Goal: Check status: Check status

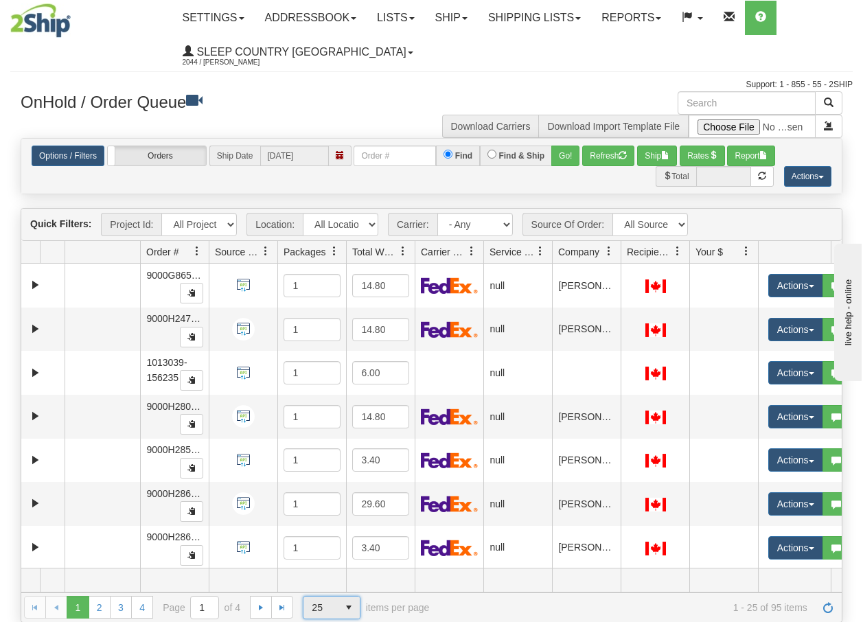
click at [350, 611] on span "select" at bounding box center [349, 607] width 22 height 22
click at [331, 585] on li "100" at bounding box center [331, 585] width 56 height 19
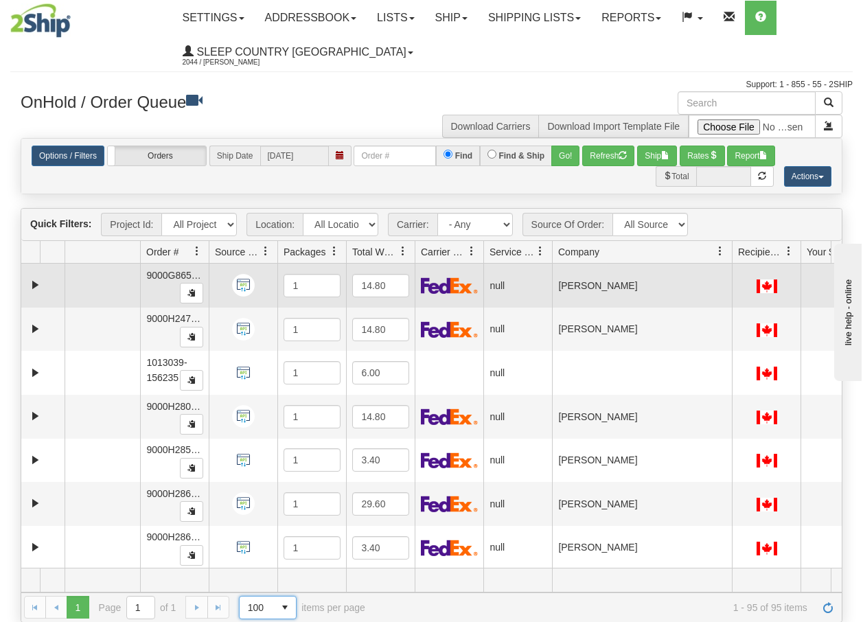
drag, startPoint x: 618, startPoint y: 253, endPoint x: 729, endPoint y: 270, distance: 112.5
click at [729, 270] on div "Quick Filters: Project Id: All Projects Location: All Locations BECO Carrier: -…" at bounding box center [431, 415] width 821 height 414
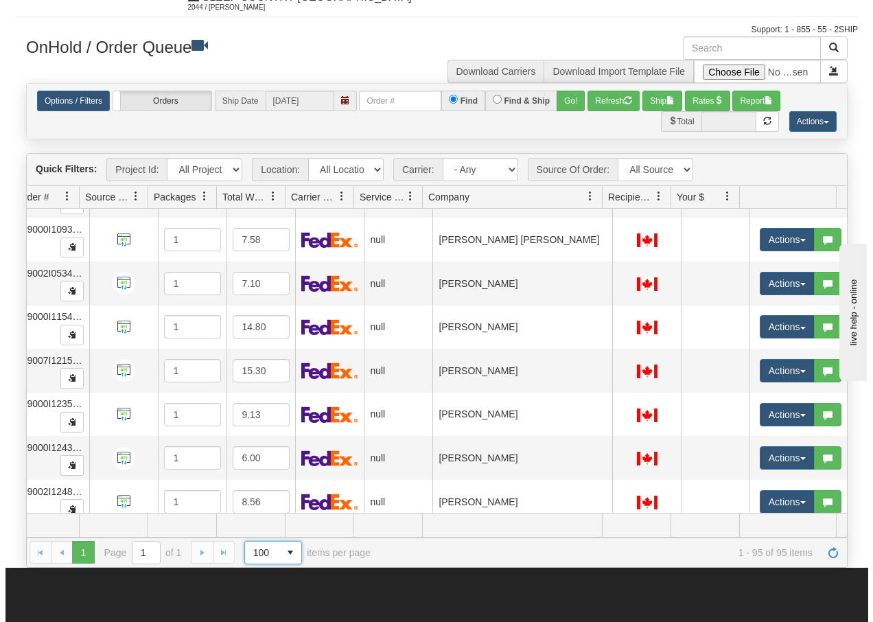
scroll to position [3852, 135]
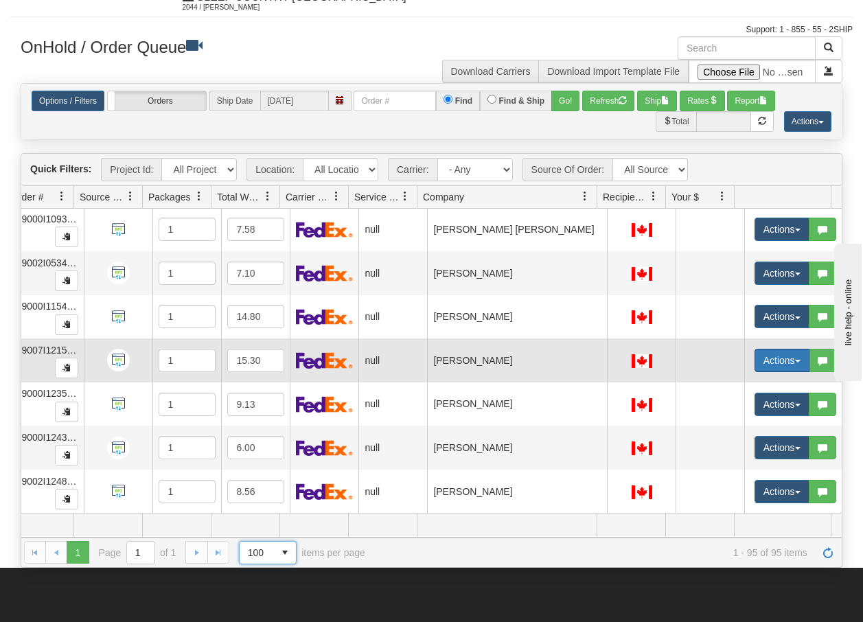
click at [795, 360] on span "button" at bounding box center [797, 361] width 5 height 3
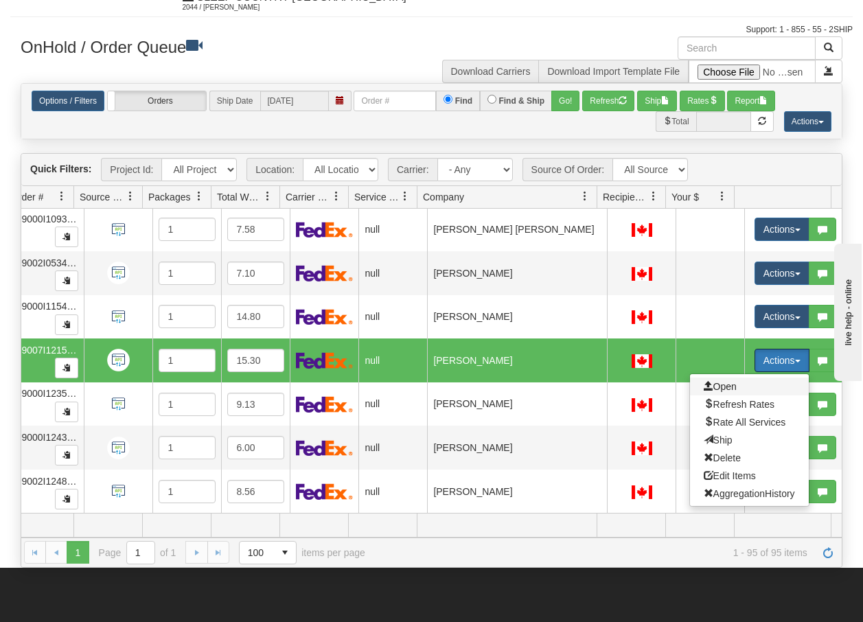
click at [707, 381] on span "Open" at bounding box center [719, 386] width 33 height 11
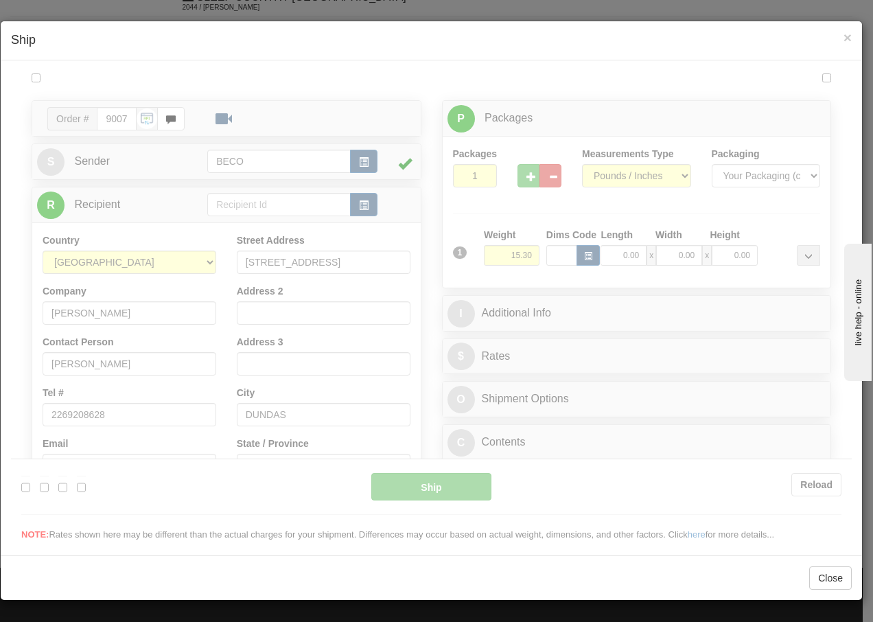
scroll to position [0, 0]
type input "13:21"
type input "16:00"
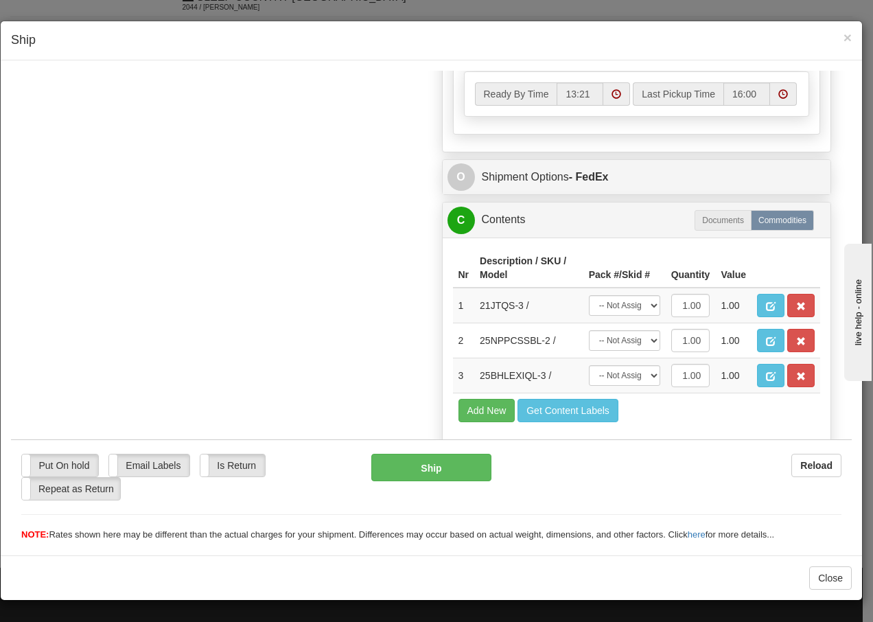
scroll to position [850, 0]
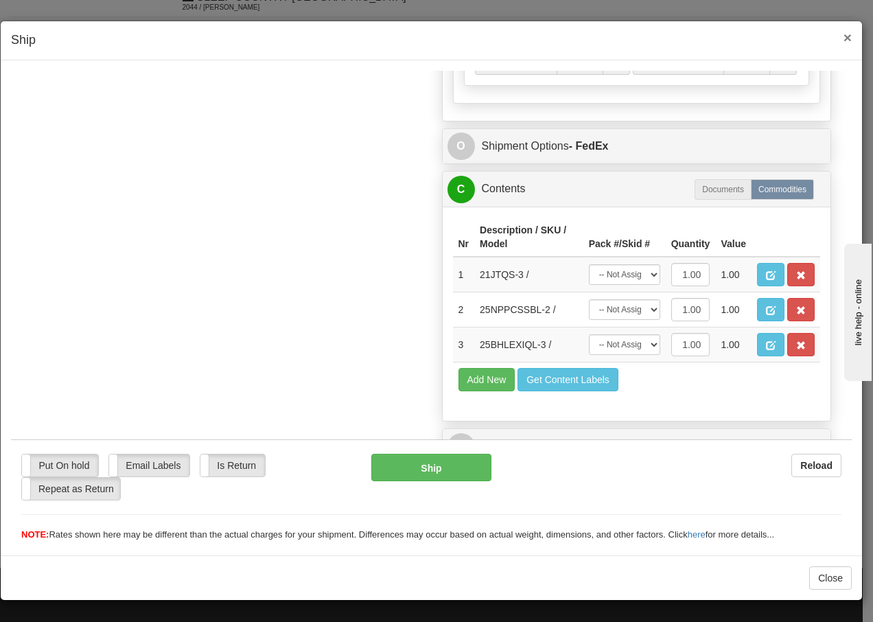
click at [848, 40] on span "×" at bounding box center [847, 38] width 8 height 16
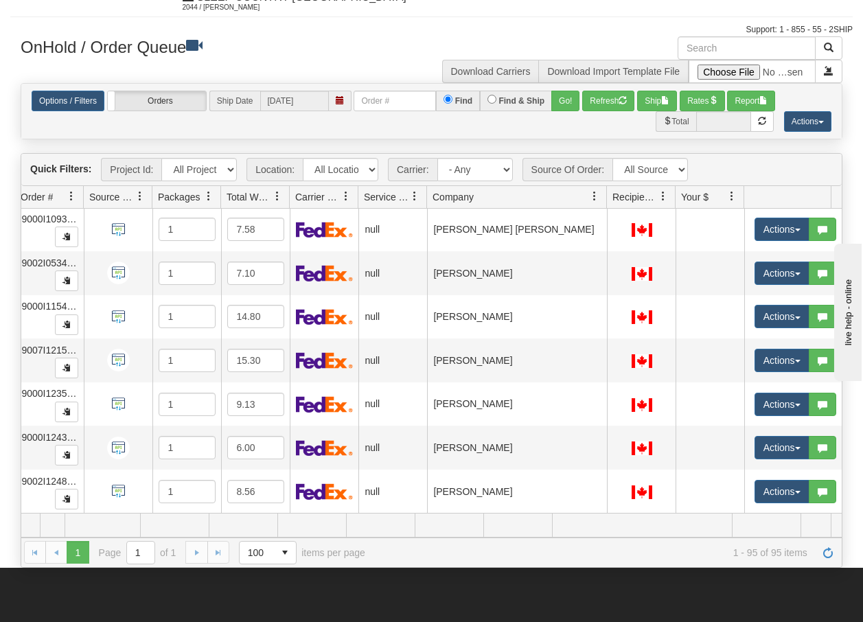
scroll to position [0, 126]
